Goal: Find specific page/section: Find specific page/section

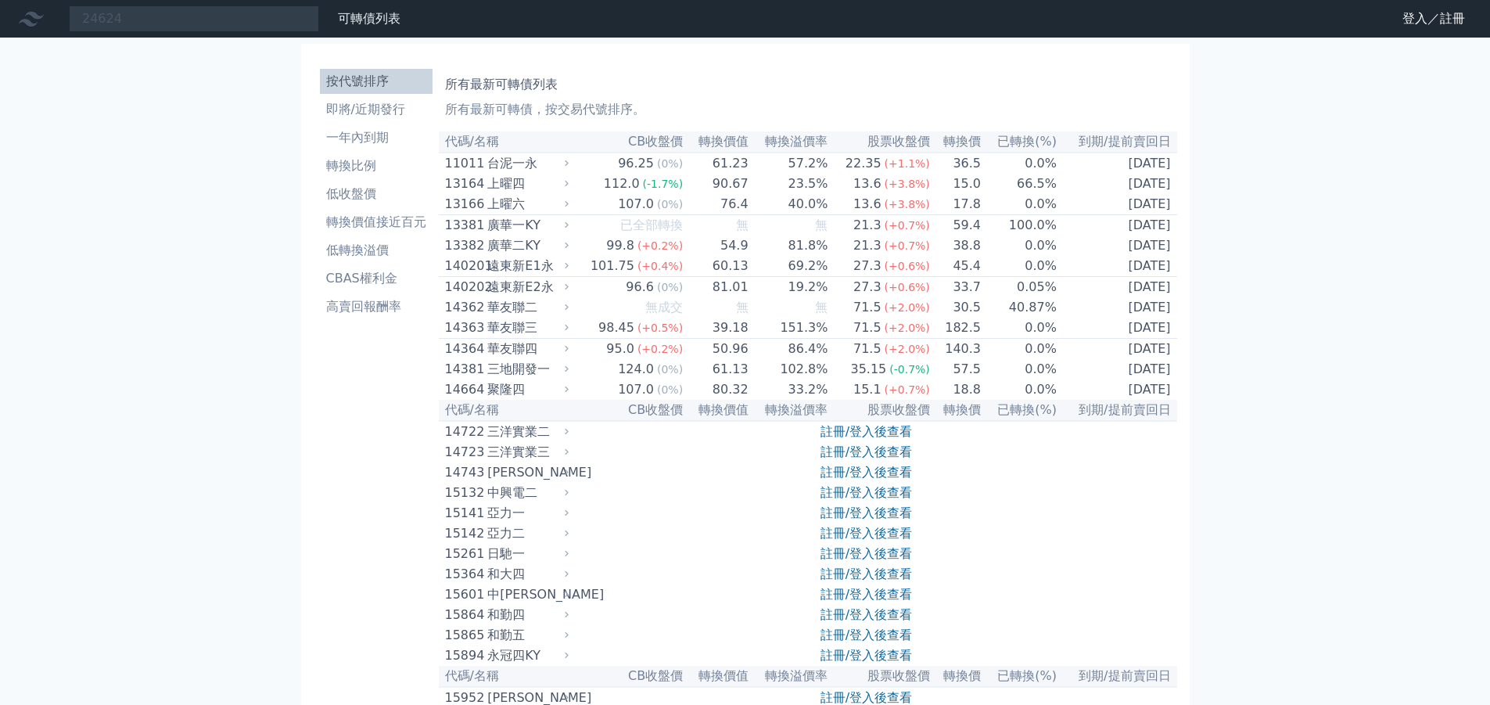
click at [163, 19] on input "24624" at bounding box center [194, 18] width 250 height 27
click at [163, 19] on input "2462" at bounding box center [194, 18] width 250 height 27
type input "2"
type input "52843"
type input "2"
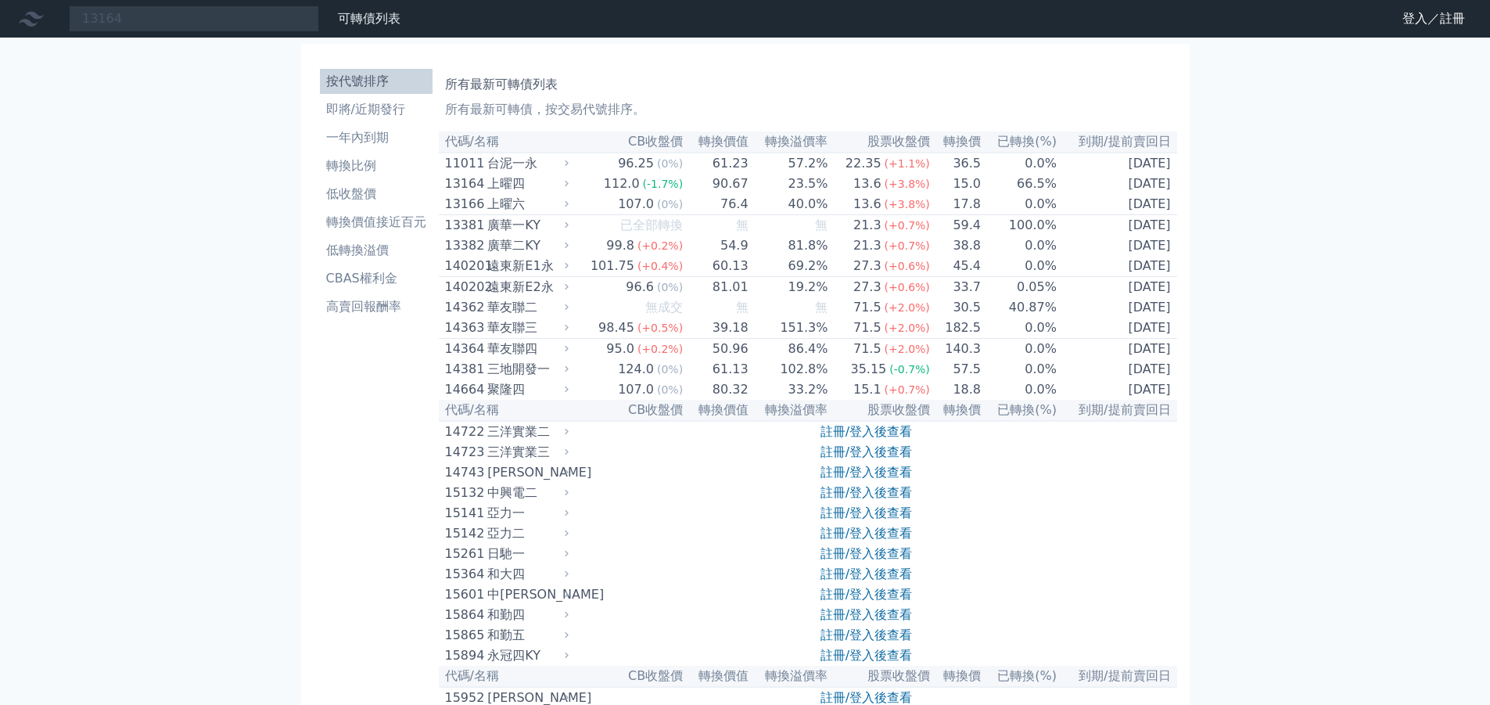
type input "13164"
drag, startPoint x: 0, startPoint y: 0, endPoint x: 31, endPoint y: 44, distance: 53.4
click at [100, 23] on input at bounding box center [194, 18] width 250 height 27
drag, startPoint x: 100, startPoint y: 23, endPoint x: 7, endPoint y: 5, distance: 95.0
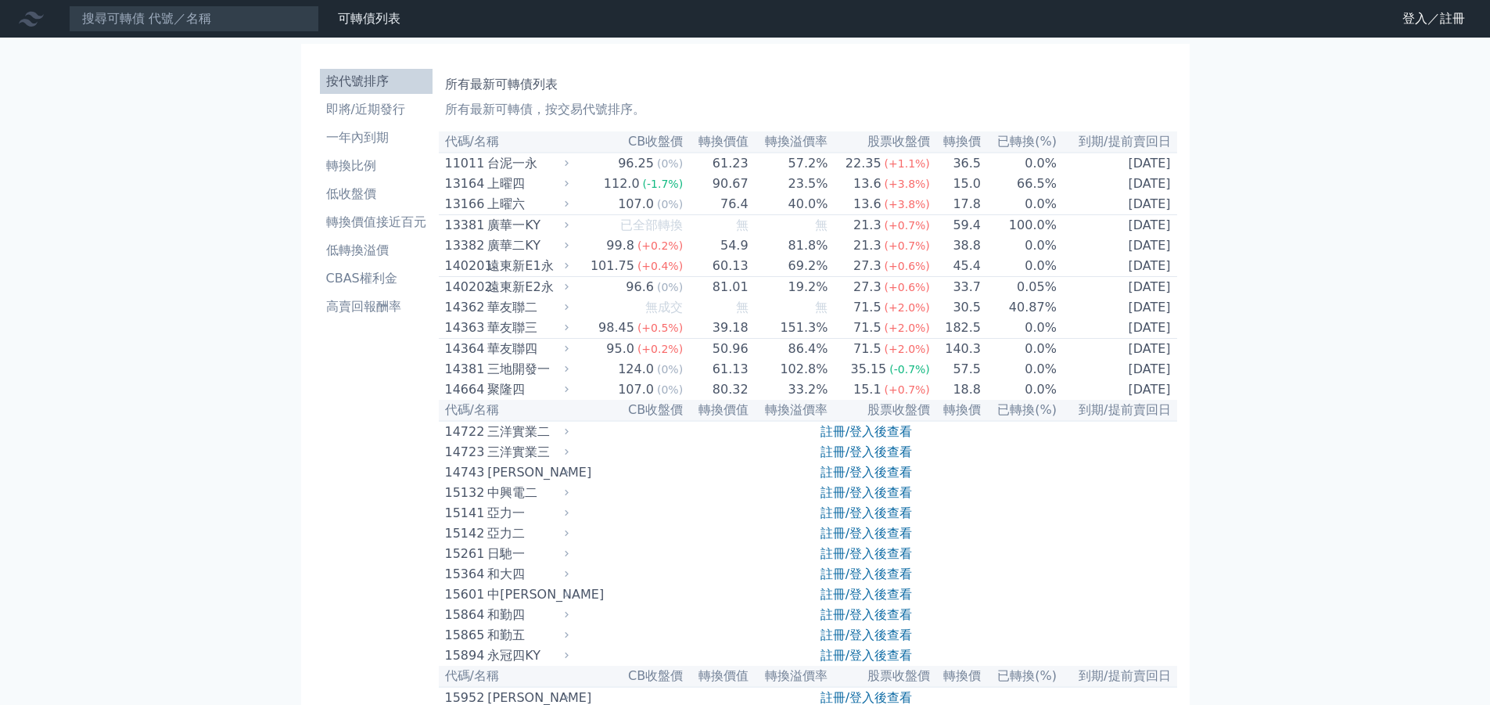
click at [97, 23] on input at bounding box center [194, 18] width 250 height 27
type input "24624"
